Goal: Use online tool/utility: Use online tool/utility

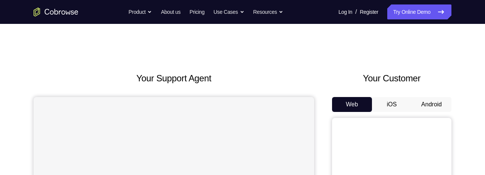
click at [429, 106] on button "Android" at bounding box center [431, 104] width 40 height 15
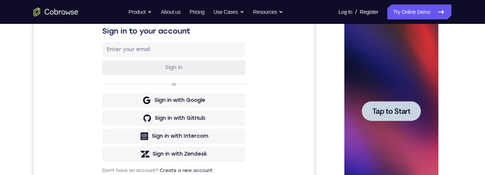
click at [399, 110] on span "Tap to Start" at bounding box center [391, 110] width 38 height 7
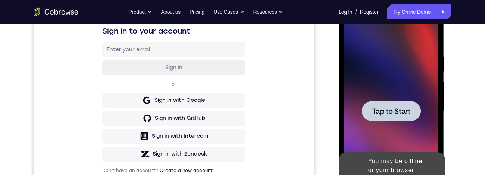
click at [405, 114] on span "Tap to Start" at bounding box center [391, 110] width 38 height 7
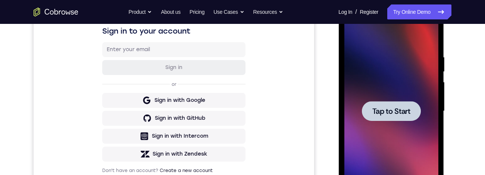
click at [405, 114] on span "Tap to Start" at bounding box center [391, 110] width 38 height 7
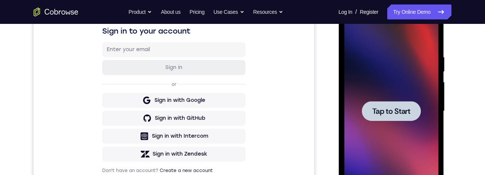
click at [405, 114] on span "Tap to Start" at bounding box center [391, 110] width 38 height 7
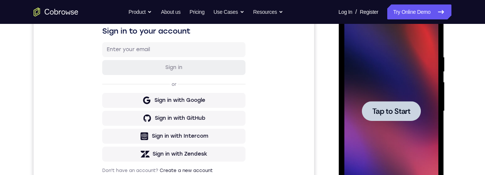
click at [401, 112] on span "Tap to Start" at bounding box center [391, 110] width 38 height 7
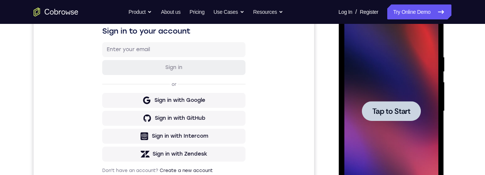
click at [401, 112] on span "Tap to Start" at bounding box center [391, 110] width 38 height 7
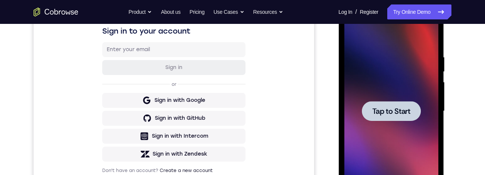
click at [401, 112] on span "Tap to Start" at bounding box center [391, 110] width 38 height 7
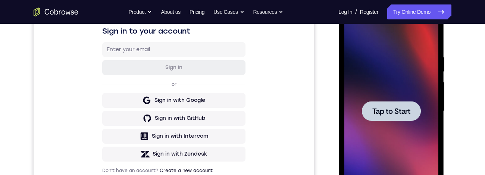
click at [401, 112] on span "Tap to Start" at bounding box center [391, 110] width 38 height 7
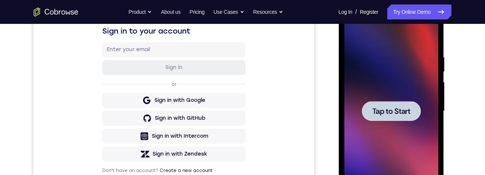
click at [401, 112] on span "Tap to Start" at bounding box center [391, 110] width 38 height 7
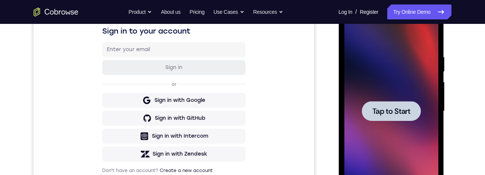
click at [401, 112] on span "Tap to Start" at bounding box center [391, 110] width 38 height 7
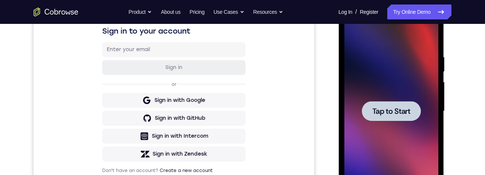
click at [401, 112] on span "Tap to Start" at bounding box center [391, 110] width 38 height 7
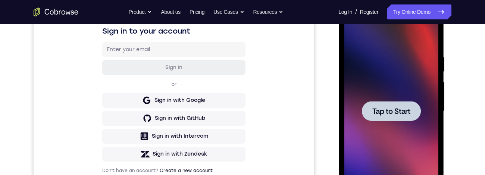
click at [401, 112] on span "Tap to Start" at bounding box center [391, 110] width 38 height 7
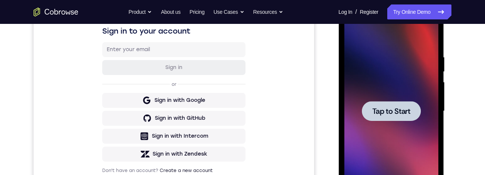
click at [401, 112] on span "Tap to Start" at bounding box center [391, 110] width 38 height 7
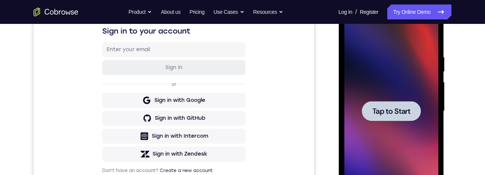
click at [401, 112] on span "Tap to Start" at bounding box center [391, 110] width 38 height 7
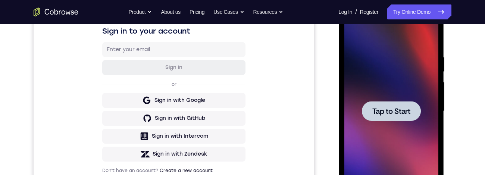
click at [401, 112] on span "Tap to Start" at bounding box center [391, 110] width 38 height 7
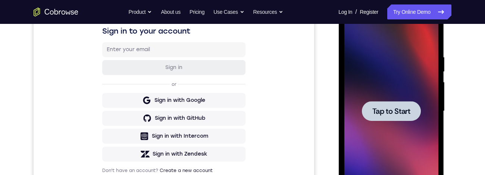
click at [401, 112] on span "Tap to Start" at bounding box center [391, 110] width 38 height 7
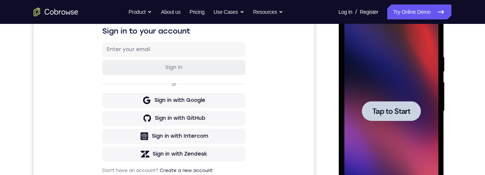
scroll to position [67, 0]
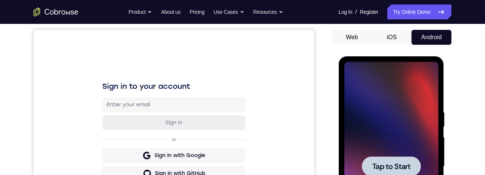
click at [392, 35] on button "iOS" at bounding box center [392, 37] width 40 height 15
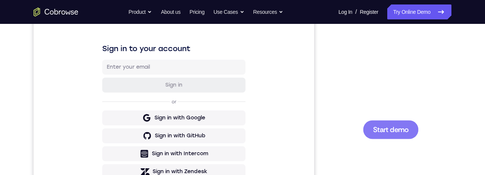
scroll to position [0, 0]
click at [395, 128] on span "Start demo" at bounding box center [390, 129] width 35 height 7
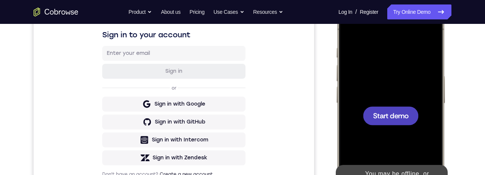
scroll to position [100, 0]
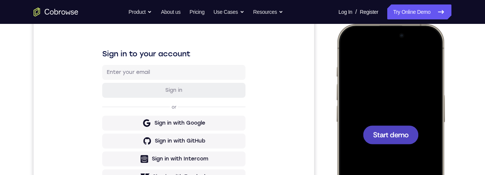
click at [427, 119] on div at bounding box center [390, 134] width 98 height 213
click at [404, 141] on div at bounding box center [391, 134] width 56 height 19
click at [407, 136] on span "Start demo" at bounding box center [390, 134] width 35 height 7
click at [402, 139] on div at bounding box center [391, 134] width 56 height 19
click at [400, 140] on div at bounding box center [391, 134] width 56 height 19
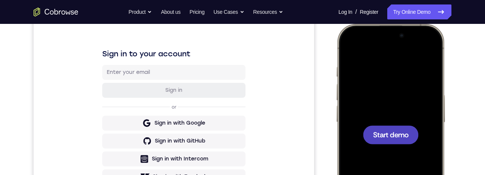
click at [399, 142] on div at bounding box center [391, 134] width 56 height 19
click at [399, 143] on div at bounding box center [391, 134] width 56 height 19
click at [399, 141] on div at bounding box center [391, 134] width 56 height 19
click at [399, 140] on div at bounding box center [391, 134] width 56 height 19
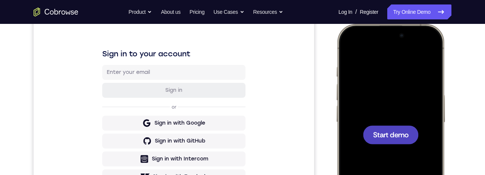
click at [398, 140] on div at bounding box center [391, 134] width 56 height 19
click at [399, 138] on span "Start demo" at bounding box center [390, 134] width 35 height 7
click at [401, 135] on span "Start demo" at bounding box center [390, 134] width 35 height 7
click at [399, 140] on div at bounding box center [391, 134] width 56 height 19
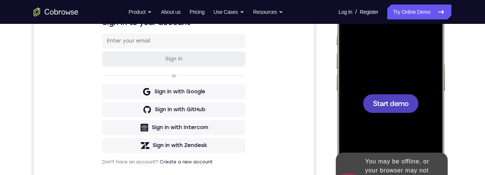
scroll to position [121, 0]
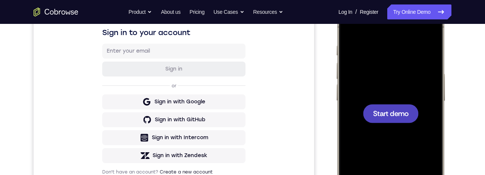
click at [407, 117] on span "Start demo" at bounding box center [390, 113] width 35 height 7
click at [409, 115] on div at bounding box center [391, 113] width 56 height 19
click at [405, 117] on span "Start demo" at bounding box center [390, 113] width 35 height 7
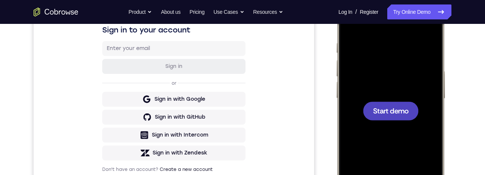
click at [403, 115] on div at bounding box center [391, 110] width 56 height 19
click at [402, 114] on span "Start demo" at bounding box center [390, 110] width 35 height 7
click at [401, 111] on span "Start demo" at bounding box center [390, 110] width 35 height 7
click at [401, 110] on span "Start demo" at bounding box center [390, 110] width 35 height 7
click at [400, 113] on span "Start demo" at bounding box center [390, 110] width 35 height 7
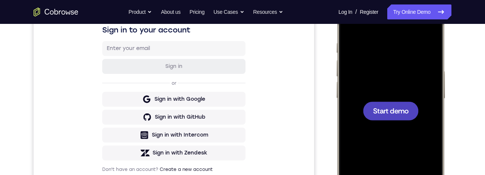
click at [401, 111] on span "Start demo" at bounding box center [390, 110] width 35 height 7
click at [399, 120] on div at bounding box center [391, 110] width 56 height 19
click at [405, 118] on div at bounding box center [391, 110] width 56 height 19
click at [402, 120] on div at bounding box center [390, 110] width 98 height 213
click at [403, 120] on div at bounding box center [391, 110] width 56 height 19
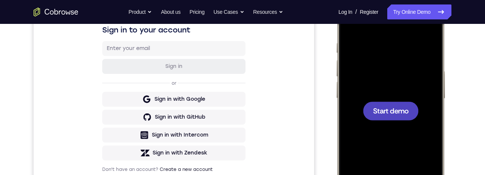
click at [404, 119] on div at bounding box center [391, 110] width 56 height 19
click at [403, 118] on div at bounding box center [391, 110] width 56 height 19
click at [402, 118] on div at bounding box center [391, 110] width 56 height 19
click at [401, 119] on div at bounding box center [391, 110] width 56 height 19
click at [403, 119] on div at bounding box center [391, 110] width 56 height 19
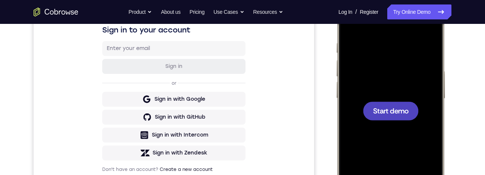
click at [403, 119] on div at bounding box center [391, 110] width 56 height 19
click at [406, 116] on div at bounding box center [391, 110] width 56 height 19
click at [406, 117] on div at bounding box center [391, 110] width 56 height 19
click at [406, 118] on div at bounding box center [391, 110] width 56 height 19
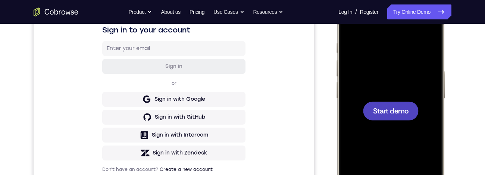
click at [406, 118] on div at bounding box center [391, 110] width 56 height 19
click at [404, 117] on div at bounding box center [391, 110] width 56 height 19
click at [403, 118] on div at bounding box center [391, 110] width 56 height 19
click at [404, 117] on div at bounding box center [391, 110] width 56 height 19
click at [406, 119] on div at bounding box center [391, 110] width 56 height 19
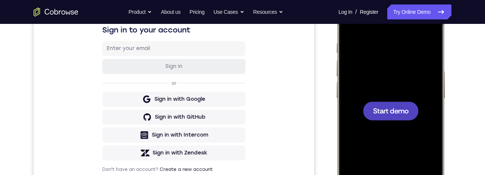
click at [401, 118] on div at bounding box center [391, 110] width 56 height 19
click at [399, 118] on div at bounding box center [391, 110] width 56 height 19
click at [402, 128] on div at bounding box center [390, 110] width 98 height 213
click at [408, 129] on div at bounding box center [390, 110] width 98 height 213
click at [406, 118] on div at bounding box center [391, 110] width 56 height 19
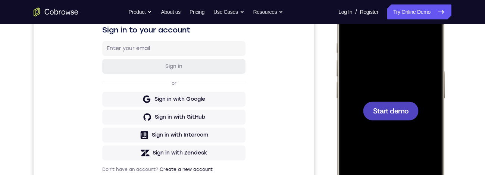
click at [405, 113] on span "Start demo" at bounding box center [390, 110] width 35 height 7
click at [409, 119] on div at bounding box center [391, 110] width 56 height 19
click at [402, 102] on div at bounding box center [391, 110] width 56 height 19
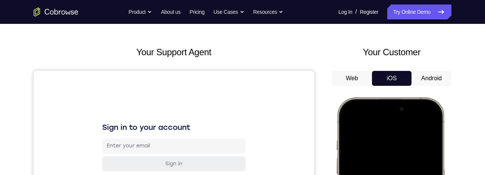
click at [436, 85] on button "Android" at bounding box center [431, 78] width 40 height 15
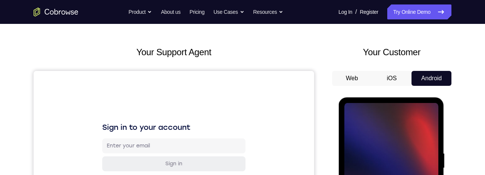
scroll to position [66, 0]
